Goal: Check status: Check status

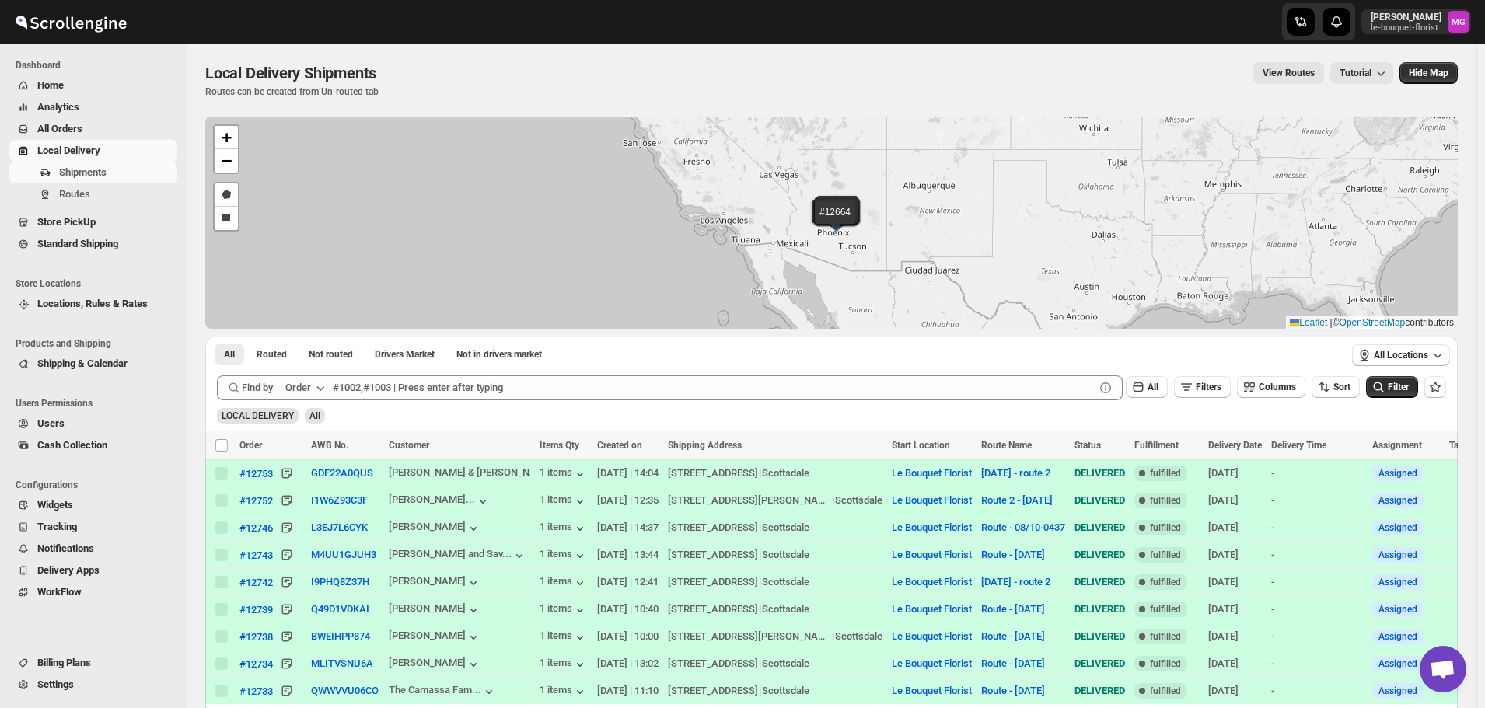
scroll to position [993, 0]
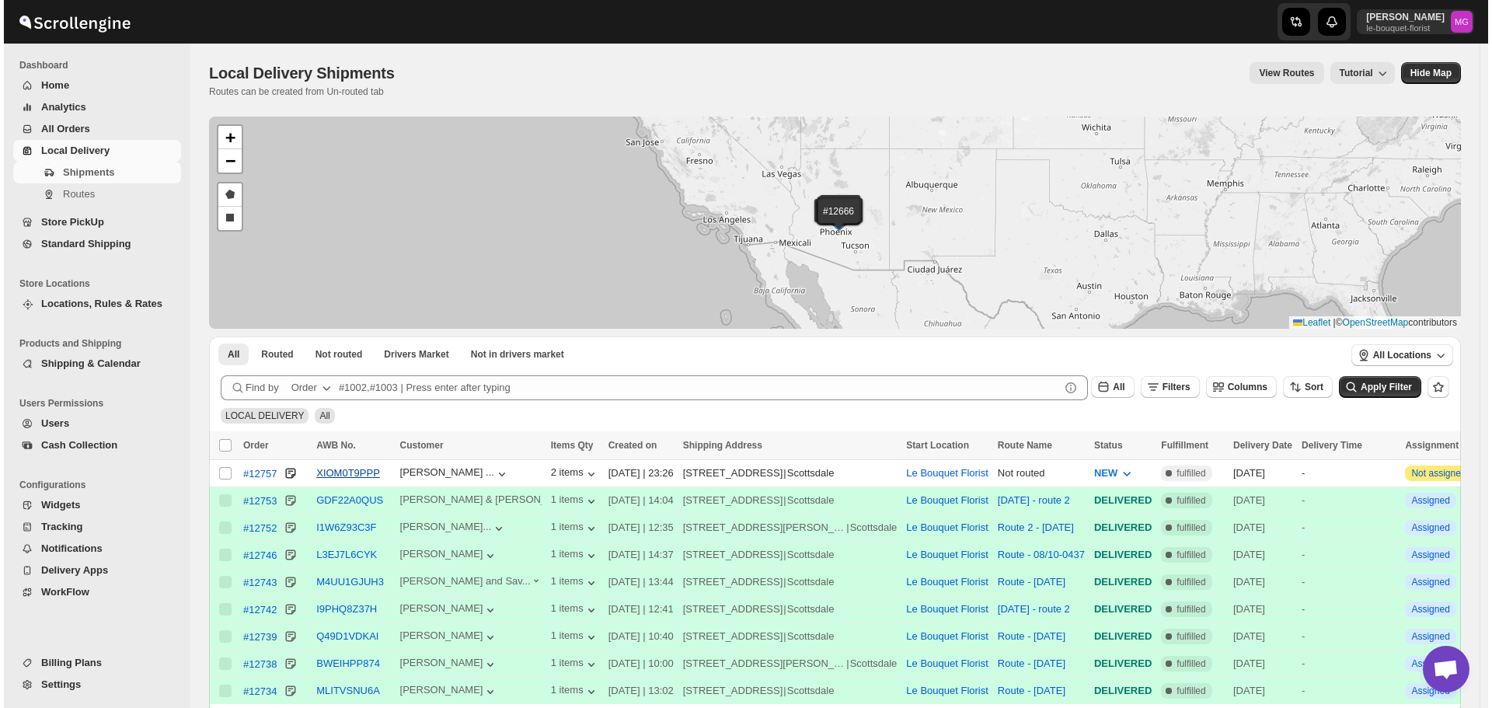
scroll to position [993, 0]
click at [1181, 393] on button "Filters" at bounding box center [1166, 387] width 59 height 22
click at [1179, 441] on button "Add Filter" at bounding box center [1183, 449] width 75 height 22
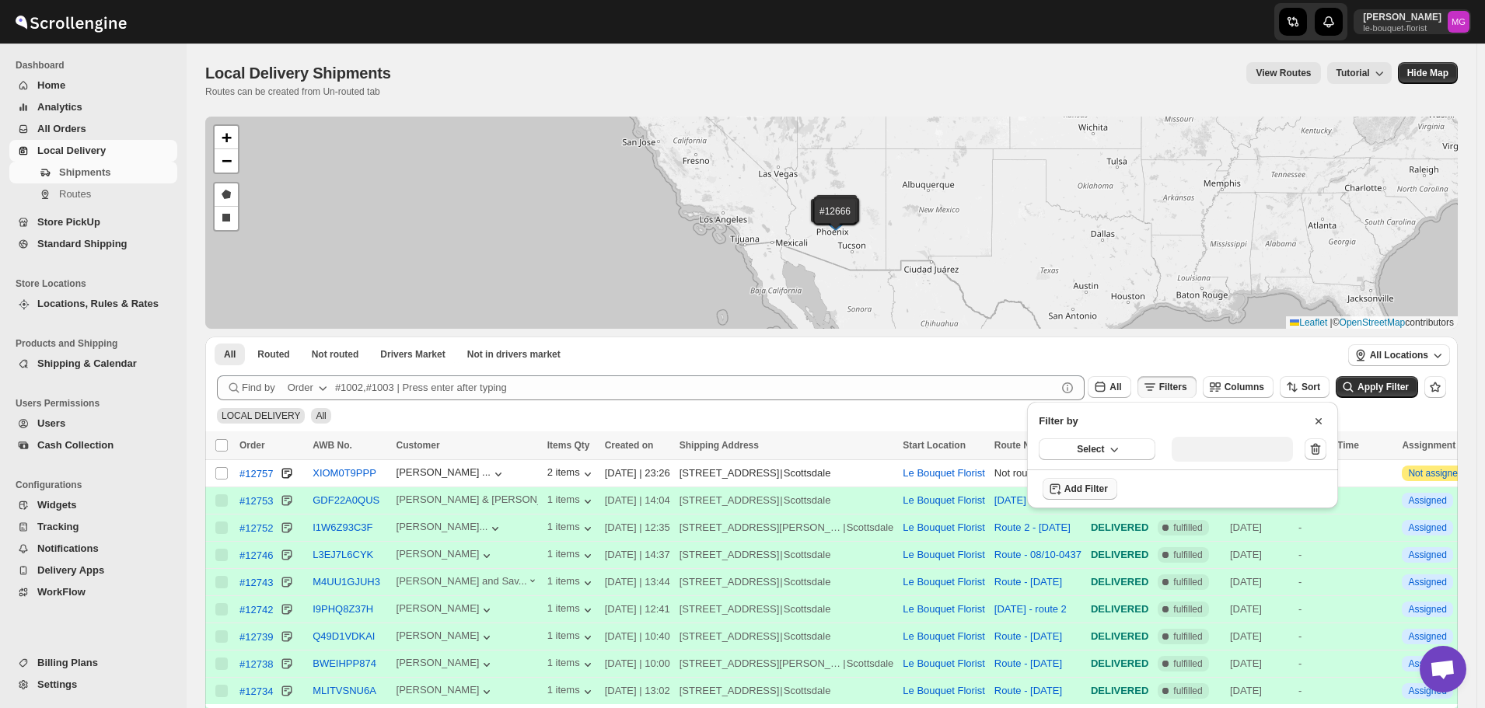
click at [1125, 436] on div "Select" at bounding box center [1182, 449] width 311 height 40
click at [1125, 469] on div "Select" at bounding box center [1182, 449] width 311 height 40
click at [1122, 453] on button "Select" at bounding box center [1096, 449] width 117 height 22
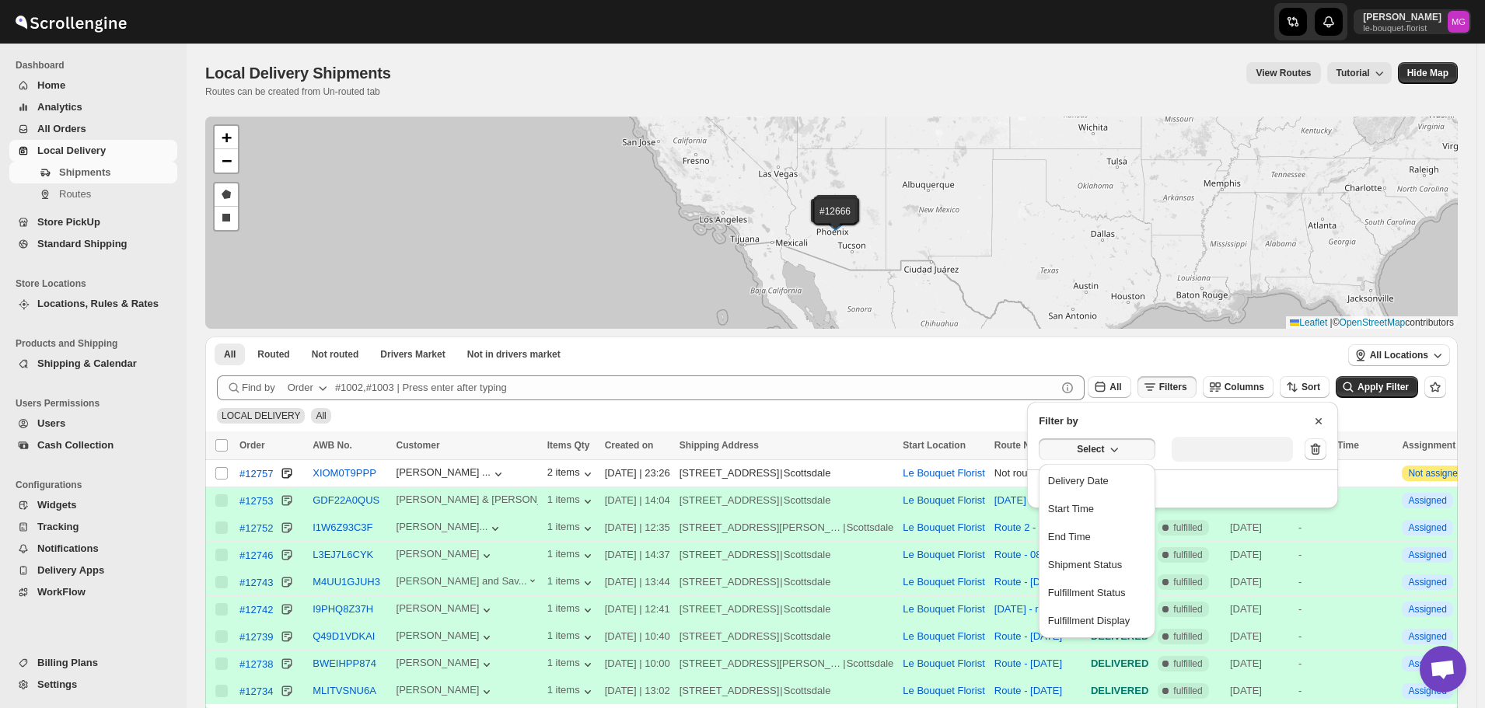
click at [1107, 473] on div "Delivery Date" at bounding box center [1078, 481] width 61 height 16
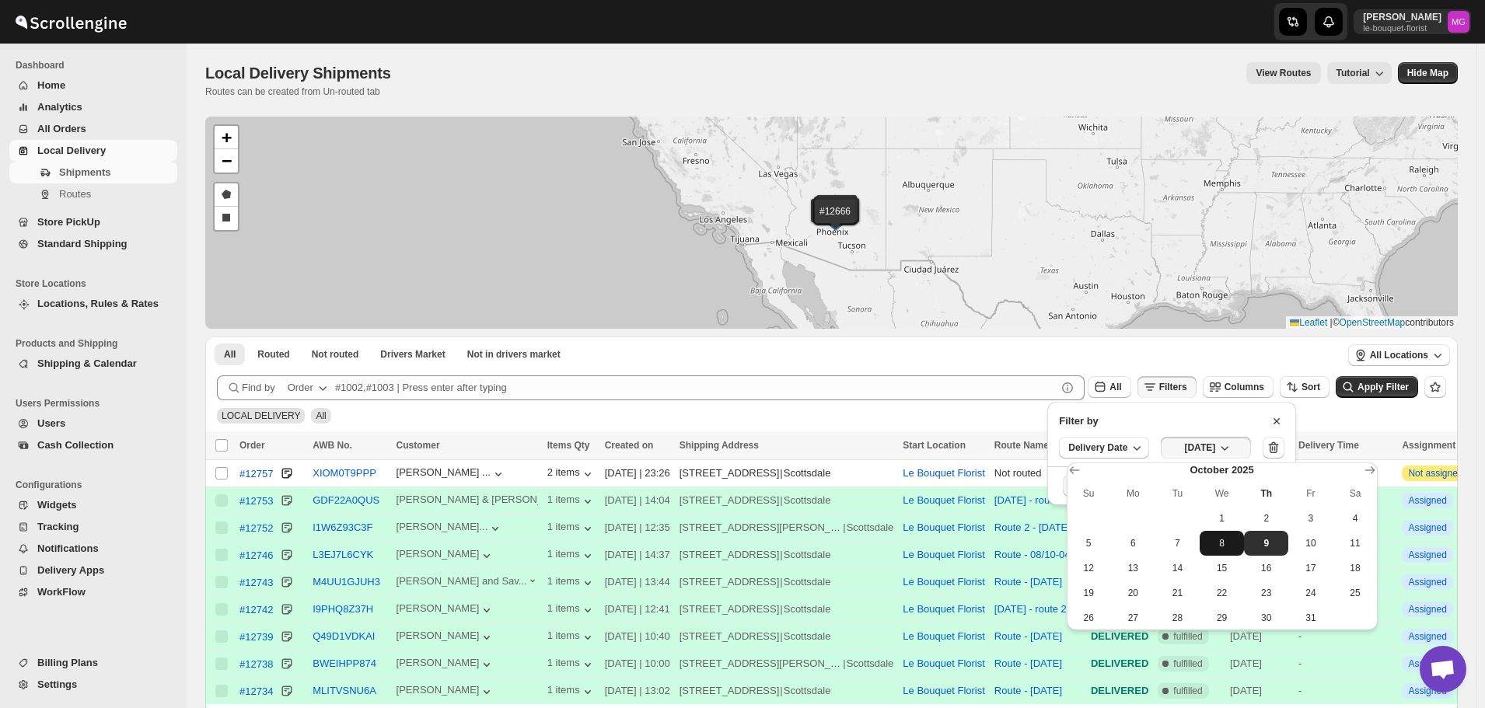
click at [1214, 545] on span "8" at bounding box center [1222, 543] width 32 height 12
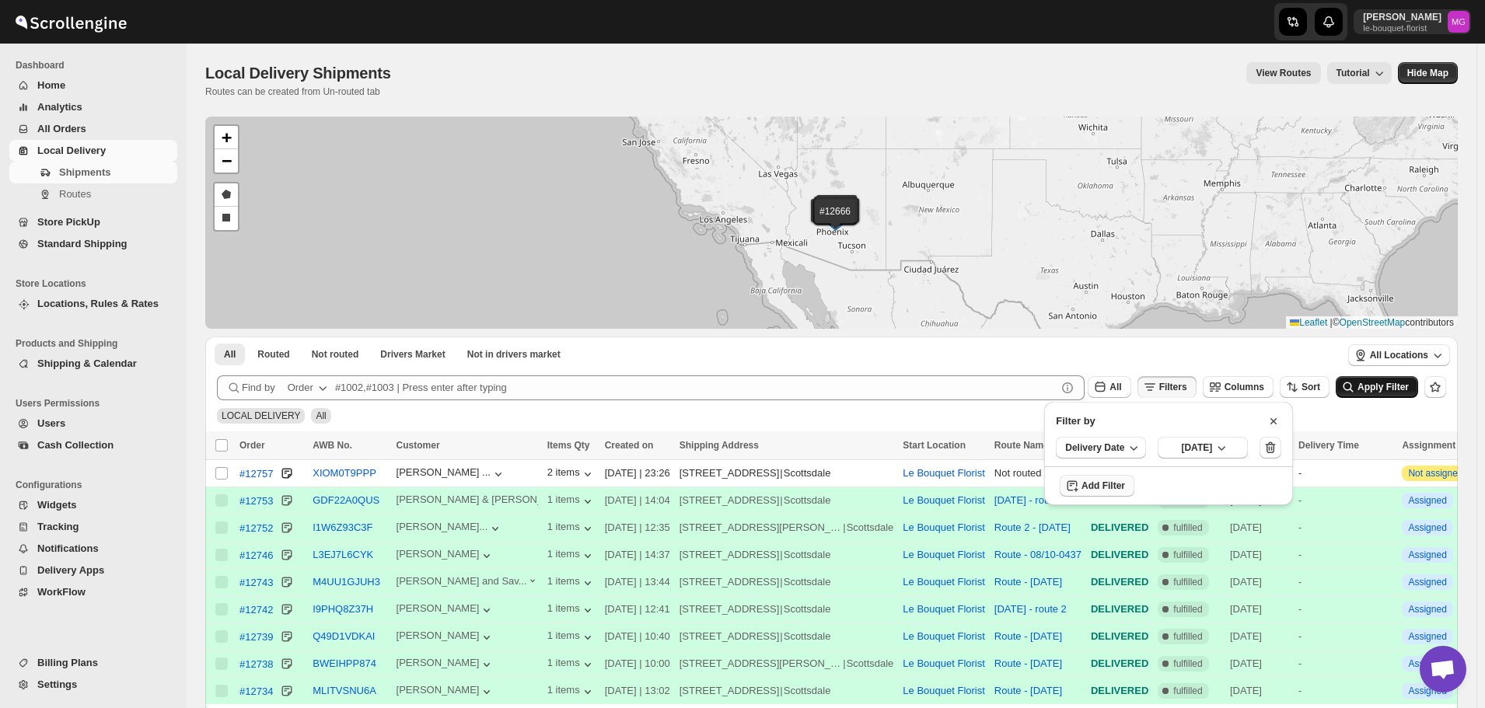
click at [1397, 382] on span "Apply Filter" at bounding box center [1382, 387] width 51 height 11
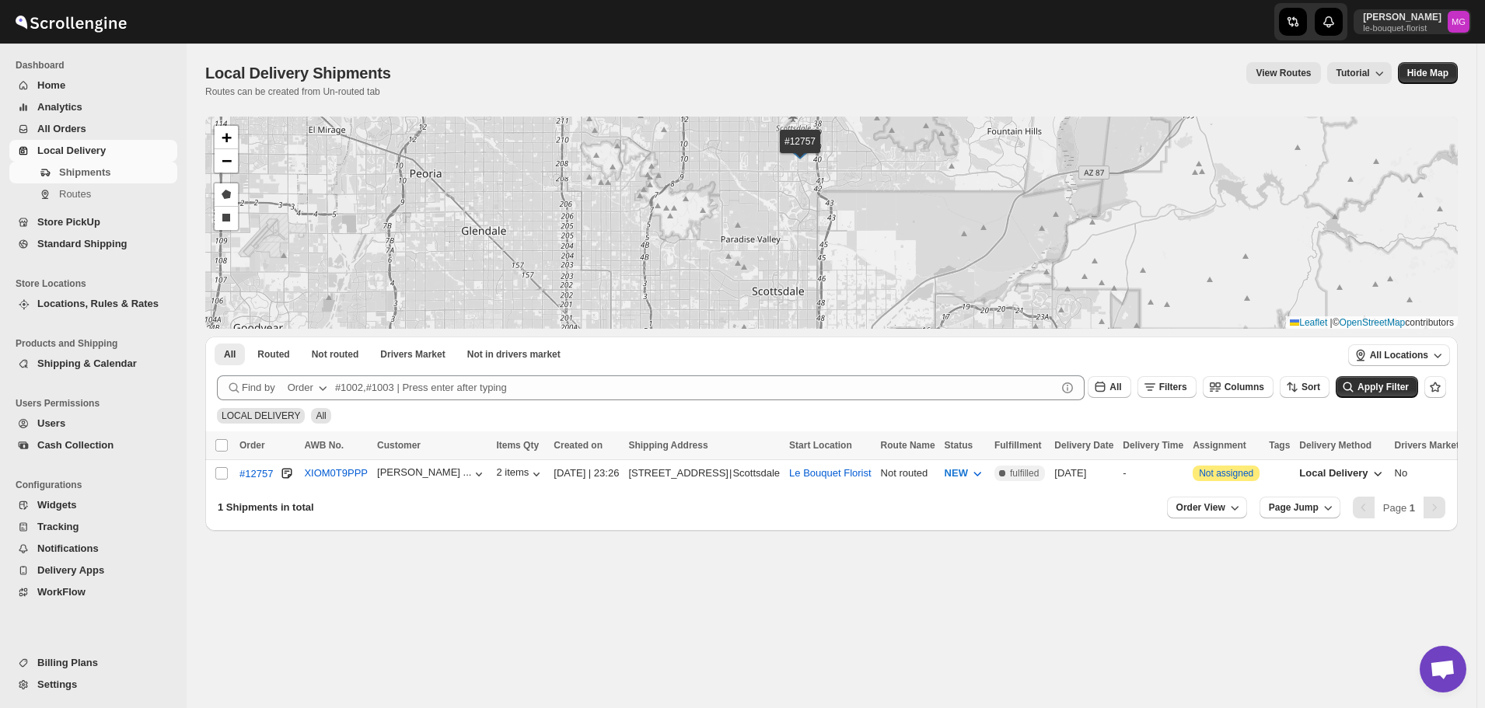
drag, startPoint x: 835, startPoint y: 192, endPoint x: 847, endPoint y: 251, distance: 60.4
click at [847, 251] on div "#12757 + − Draw a polygon Draw a rectangle Leaflet | © OpenStreetMap contributo…" at bounding box center [831, 223] width 1252 height 212
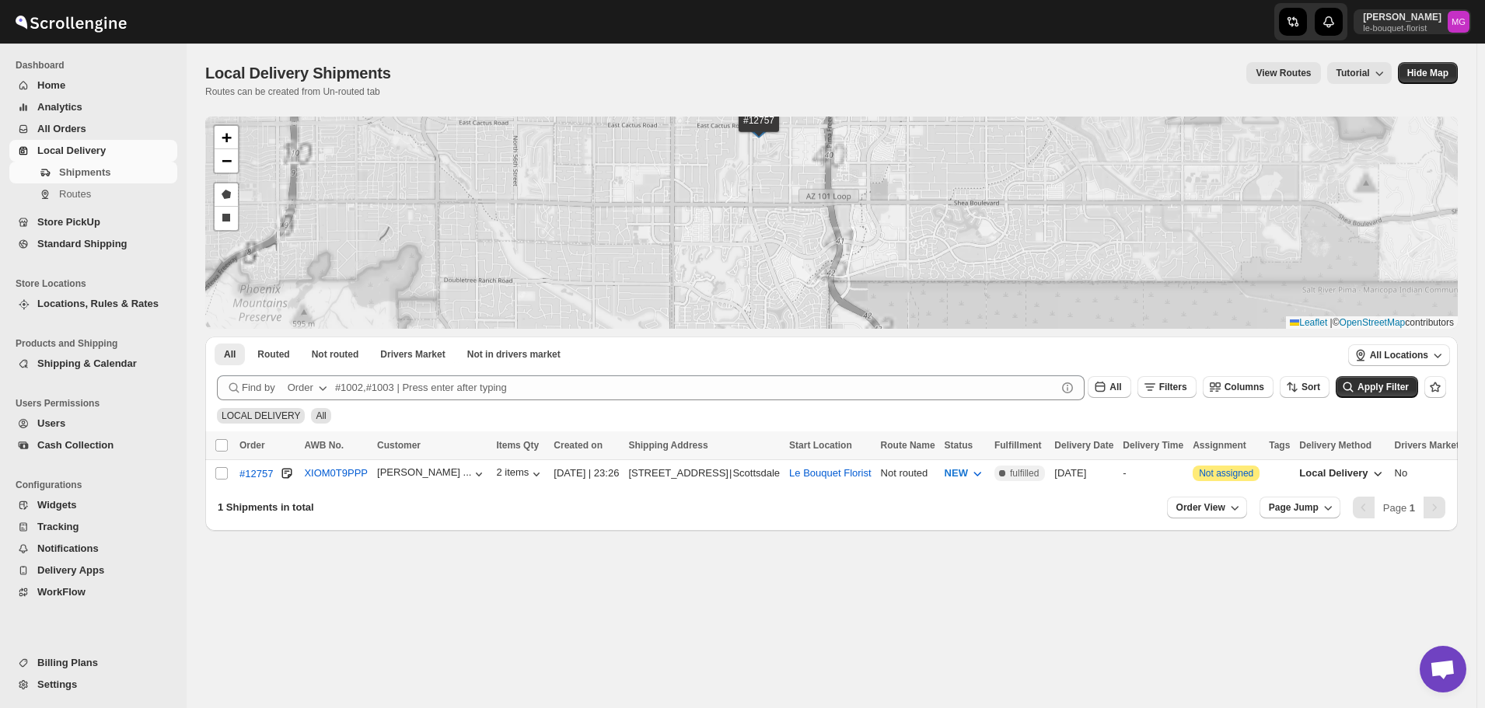
drag, startPoint x: 821, startPoint y: 187, endPoint x: 843, endPoint y: 288, distance: 103.5
click at [843, 288] on div "#12757 + − Draw a polygon Draw a rectangle Leaflet | © OpenStreetMap contributo…" at bounding box center [831, 223] width 1252 height 212
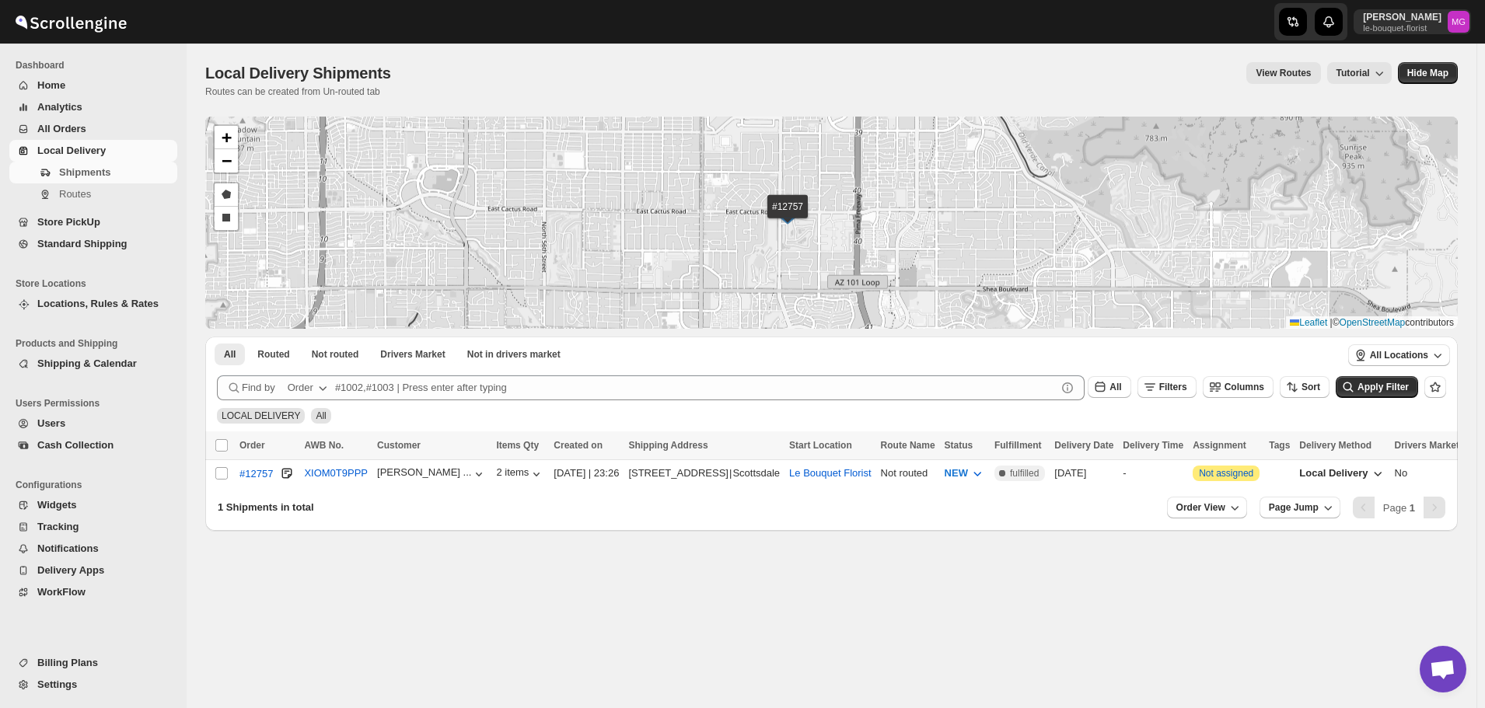
drag, startPoint x: 825, startPoint y: 215, endPoint x: 849, endPoint y: 283, distance: 71.8
click at [849, 283] on div "#12757 + − Draw a polygon Draw a rectangle Leaflet | © OpenStreetMap contributo…" at bounding box center [831, 223] width 1252 height 212
click at [124, 225] on span "Store PickUp" at bounding box center [105, 223] width 137 height 16
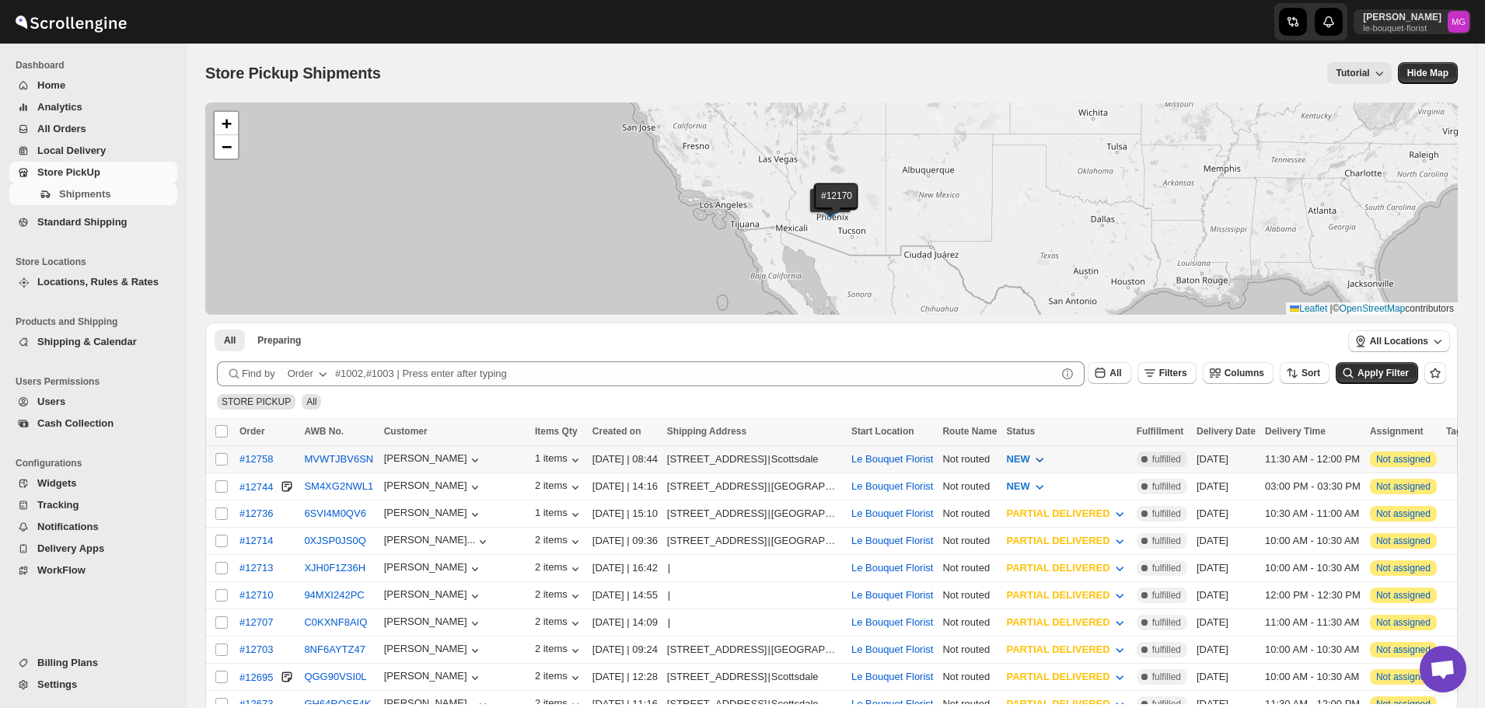
click at [1029, 454] on span "NEW" at bounding box center [1017, 459] width 23 height 12
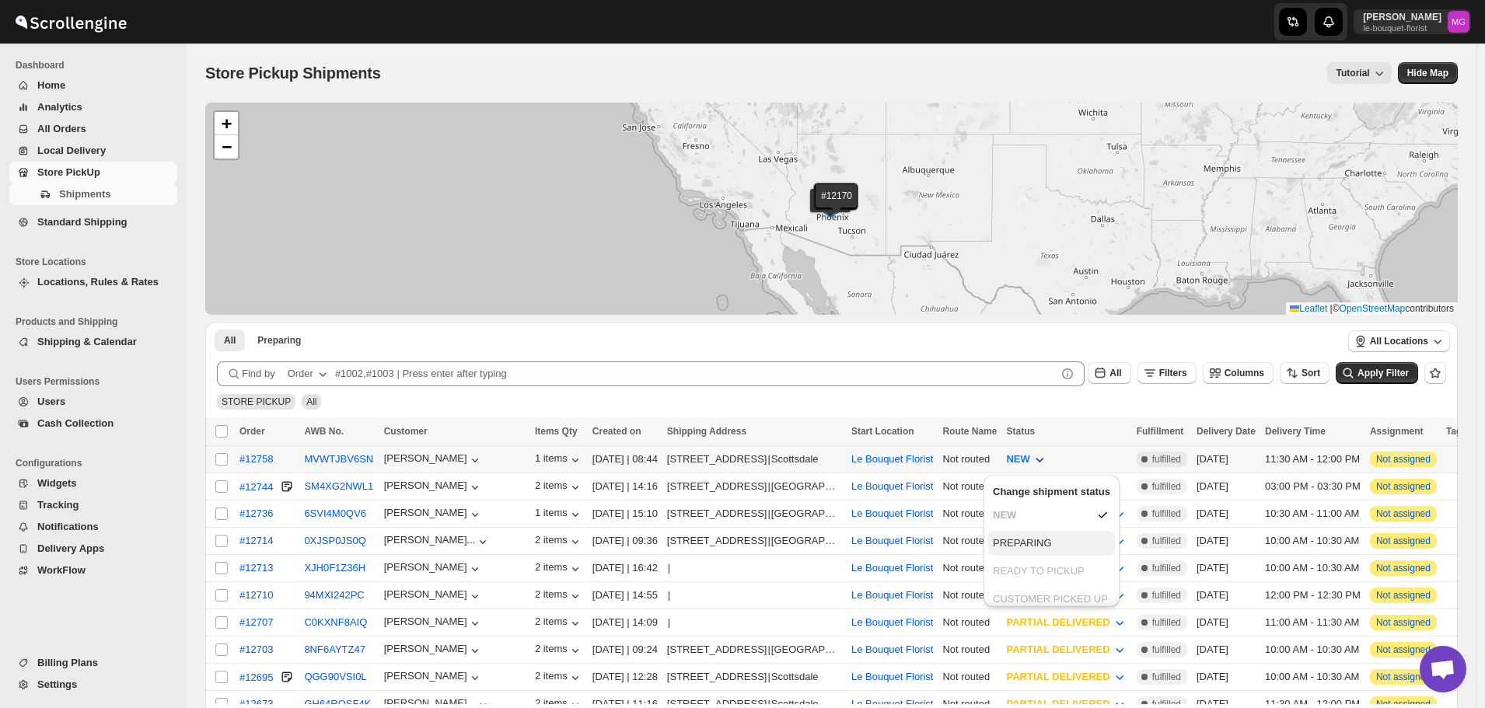
click at [1043, 546] on div "PREPARING" at bounding box center [1022, 544] width 59 height 16
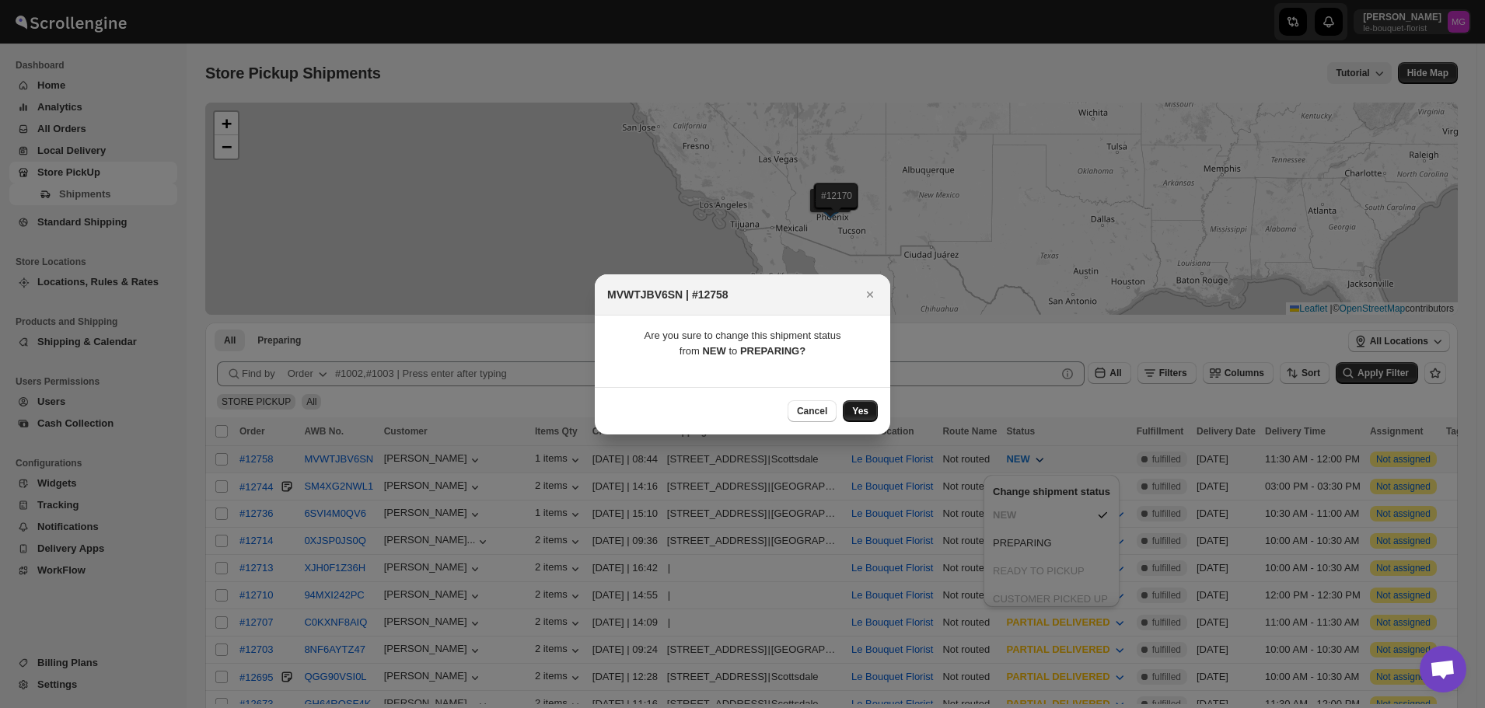
click at [865, 406] on span "Yes" at bounding box center [860, 411] width 16 height 12
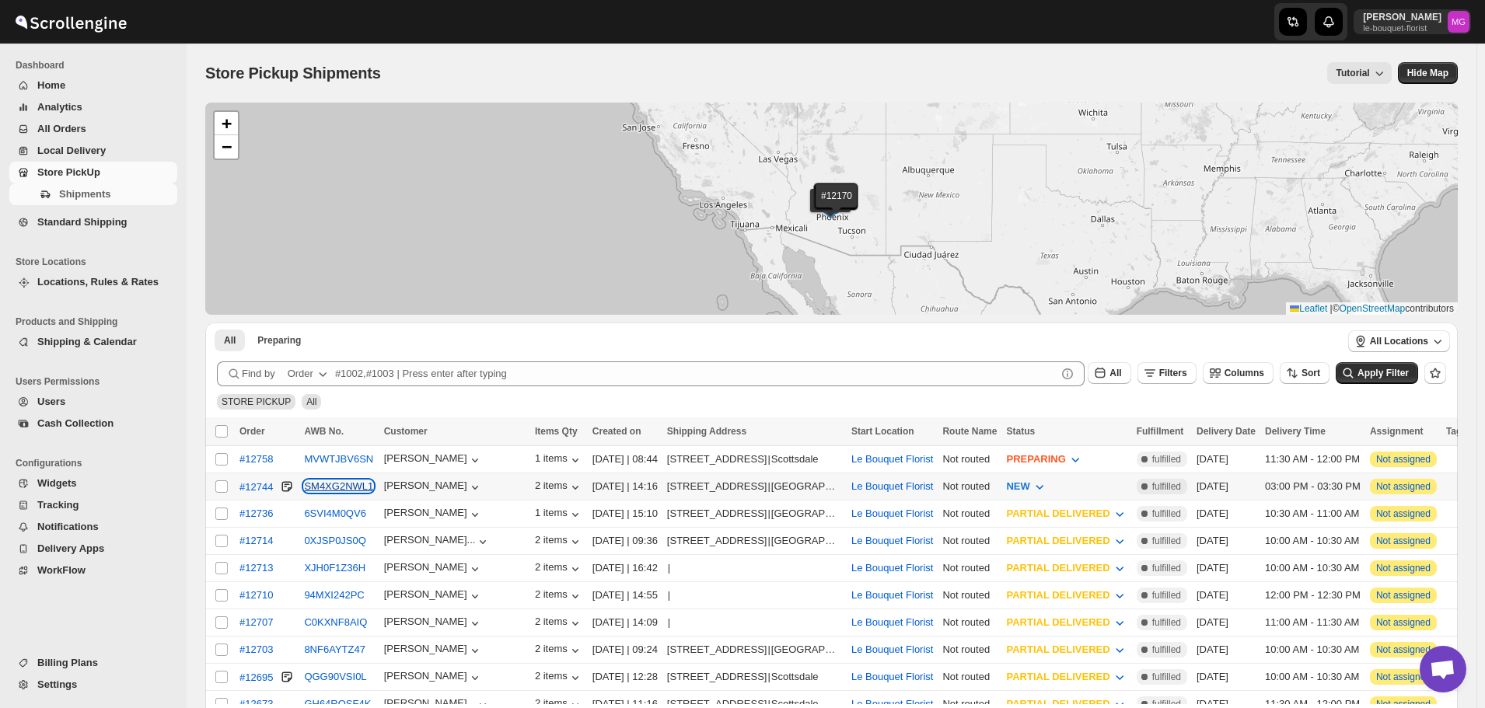
click at [356, 482] on button "SM4XG2NWL1" at bounding box center [338, 486] width 69 height 12
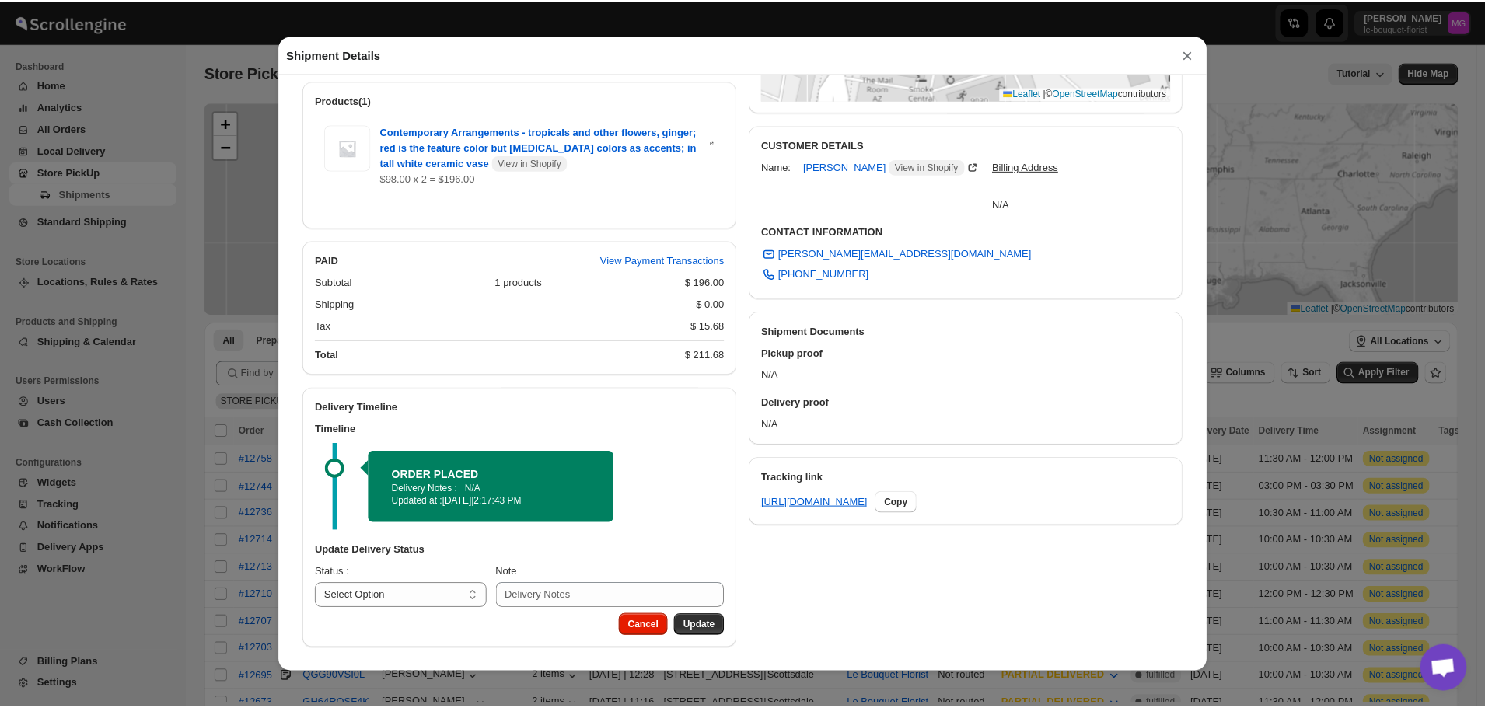
scroll to position [68, 0]
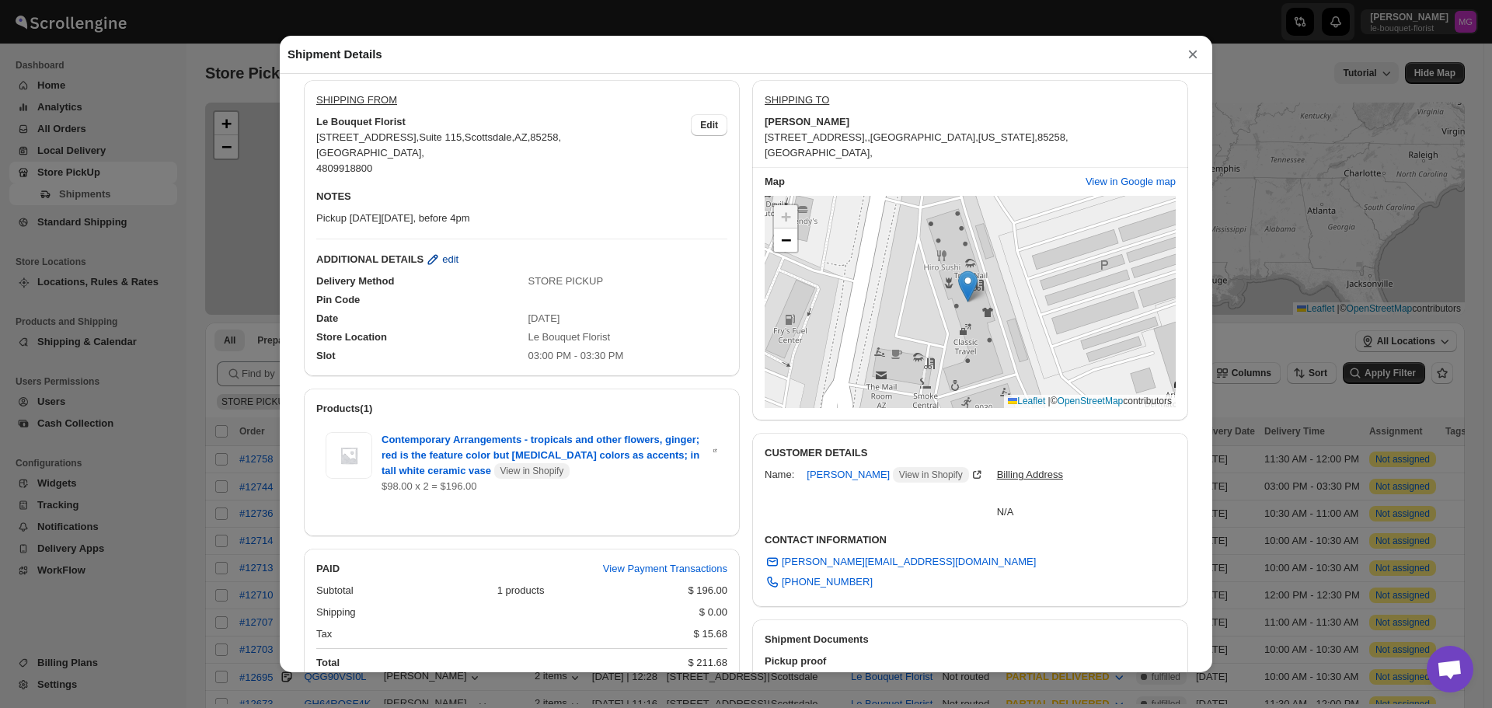
click at [445, 264] on span "edit" at bounding box center [450, 260] width 16 height 16
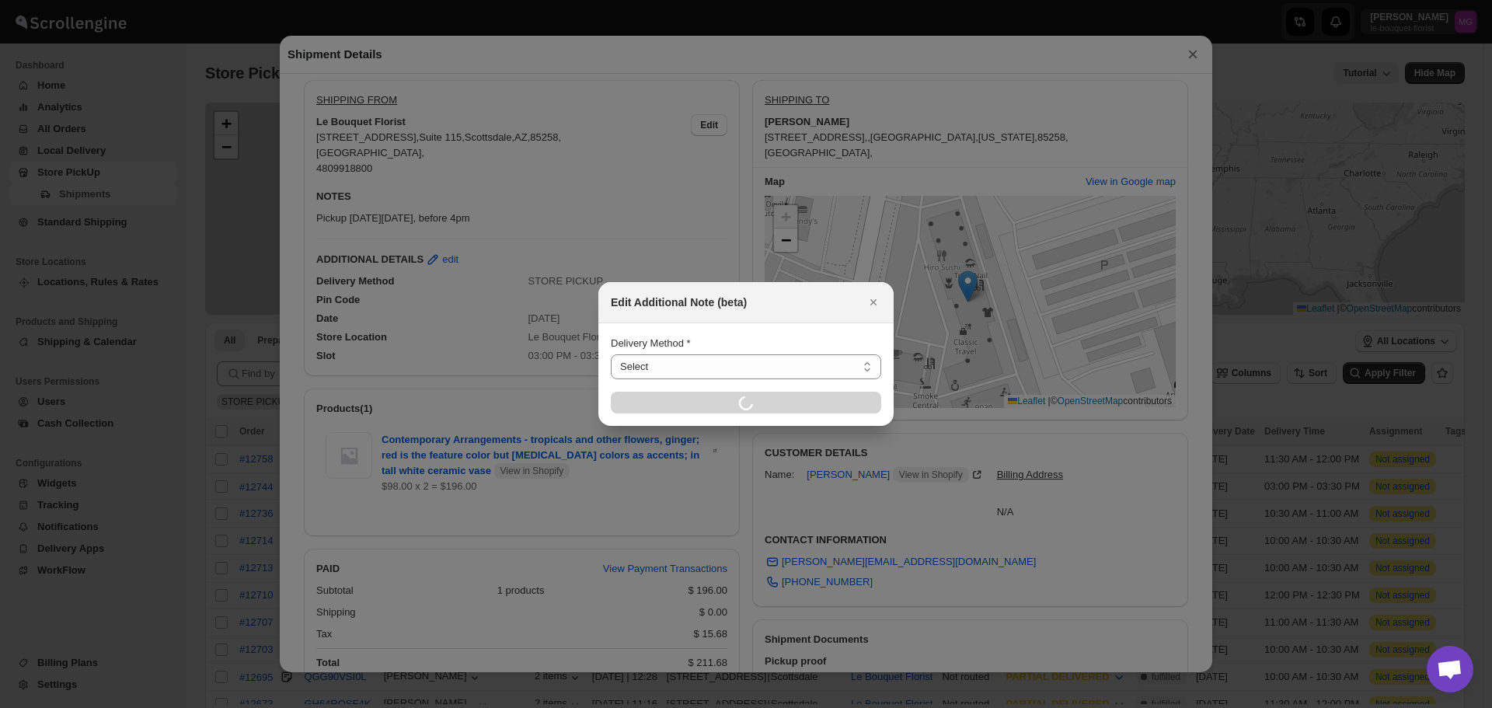
select select "STORE_PICKUP"
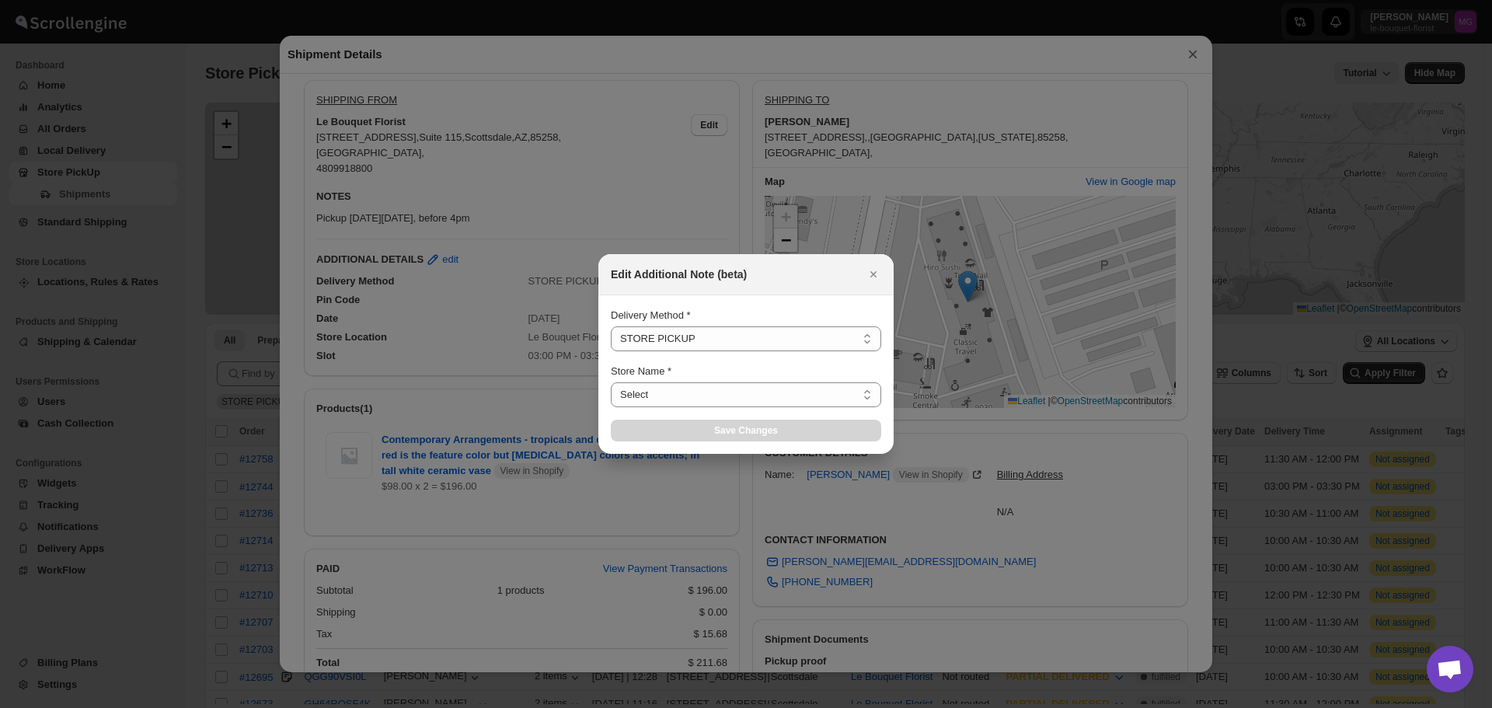
select select "67182988fdd300583c220c76"
select select "2025-11-03"
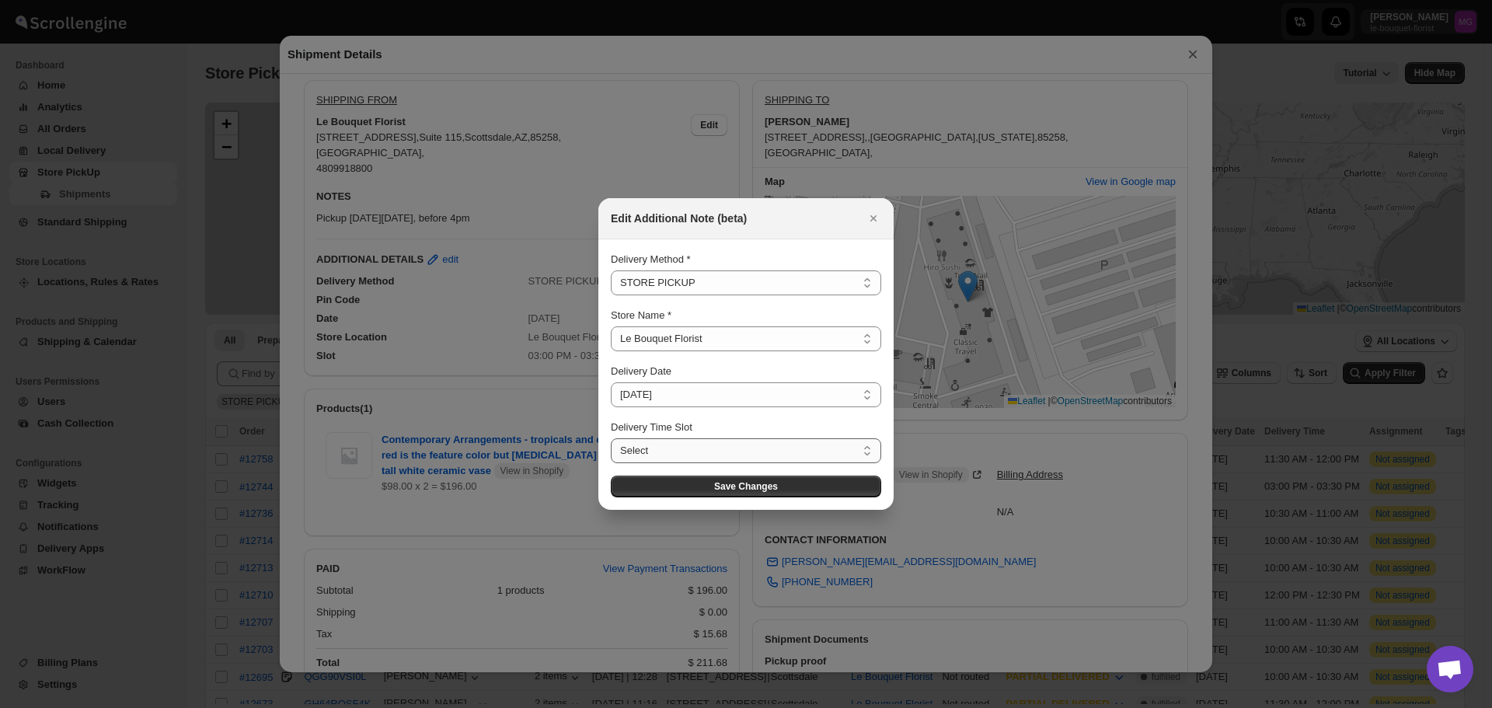
click at [665, 448] on select "Select 11:00 AM - 11:30 AM 11:30 AM - 12:00 PM 12:00 PM - 12:30 PM 12:30 PM - 0…" at bounding box center [746, 450] width 270 height 25
click at [871, 215] on icon "Close" at bounding box center [874, 219] width 16 height 16
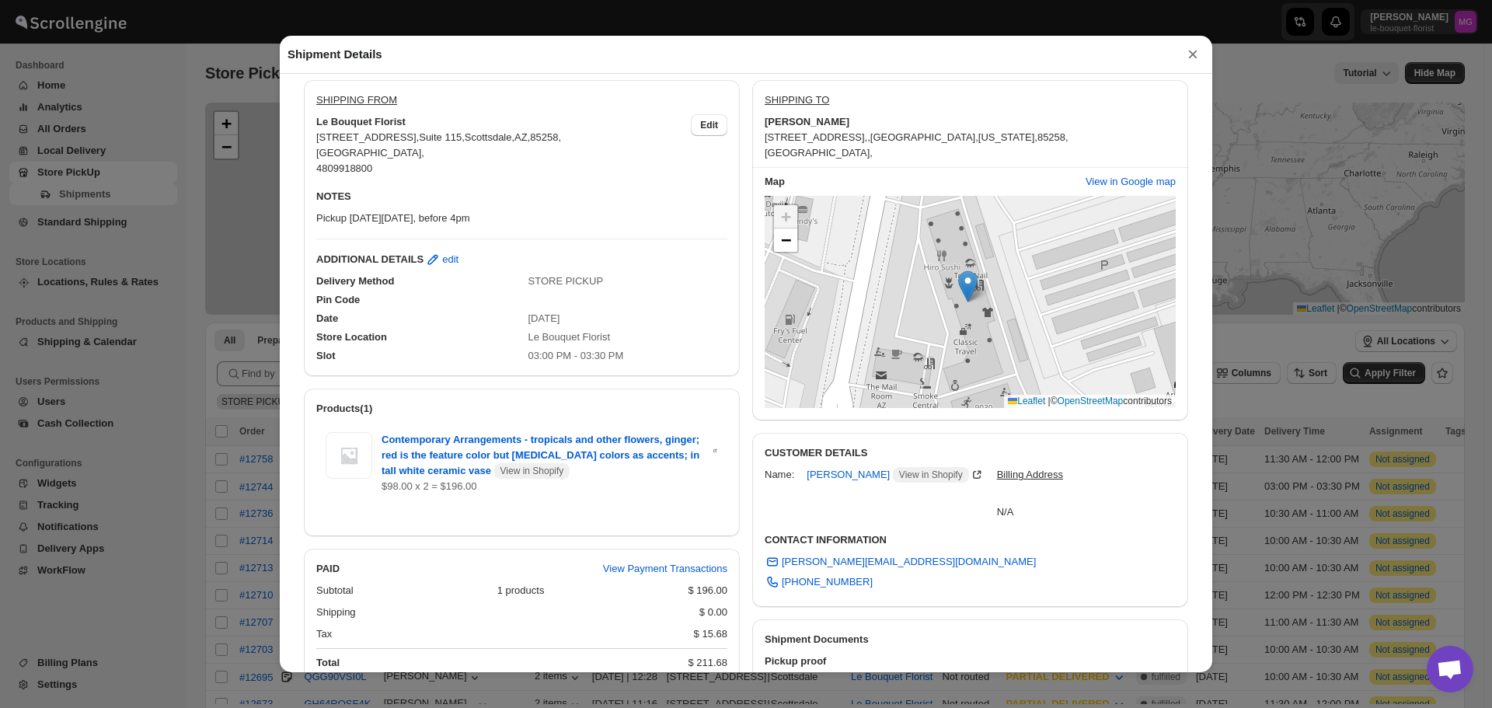
click at [1191, 61] on button "×" at bounding box center [1192, 55] width 23 height 22
